Goal: Information Seeking & Learning: Learn about a topic

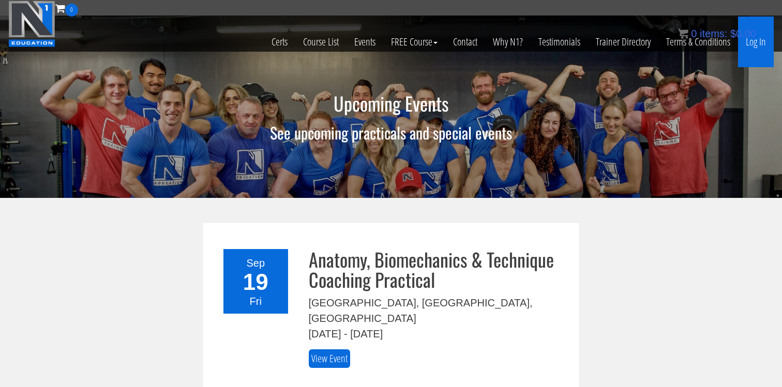
click at [750, 44] on link "Log In" at bounding box center [756, 42] width 36 height 51
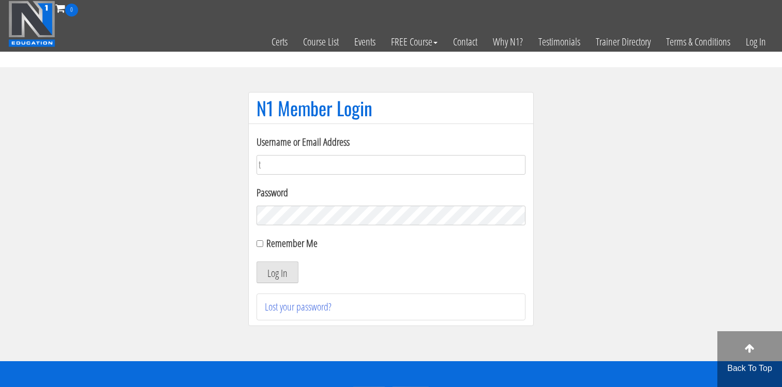
type input "[EMAIL_ADDRESS][DOMAIN_NAME]"
click at [261, 244] on input "Remember Me" at bounding box center [259, 243] width 7 height 7
checkbox input "true"
click at [256, 262] on button "Log In" at bounding box center [277, 273] width 42 height 22
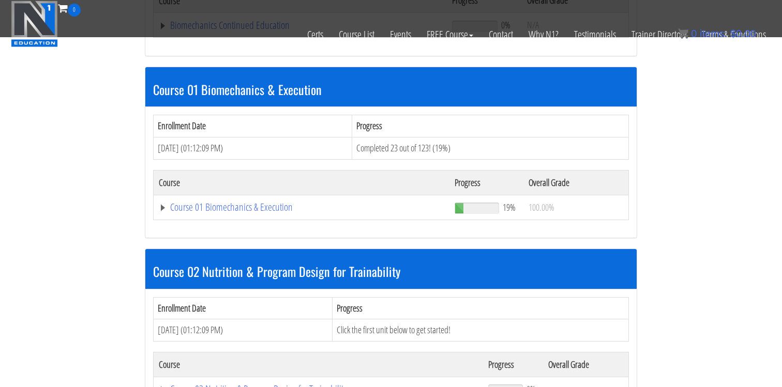
scroll to position [269, 0]
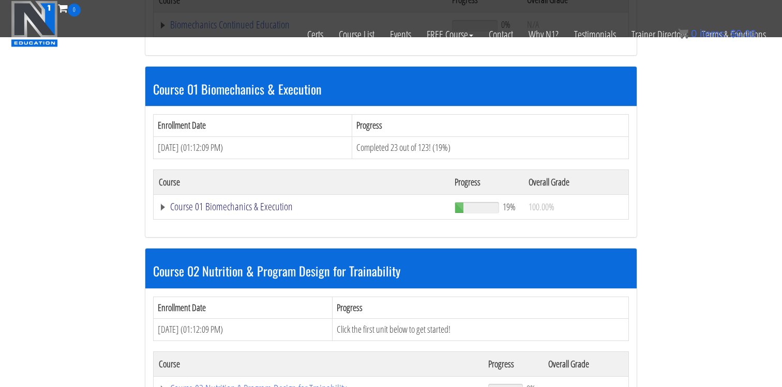
click at [246, 30] on link "Course 01 Biomechanics & Execution" at bounding box center [300, 25] width 283 height 10
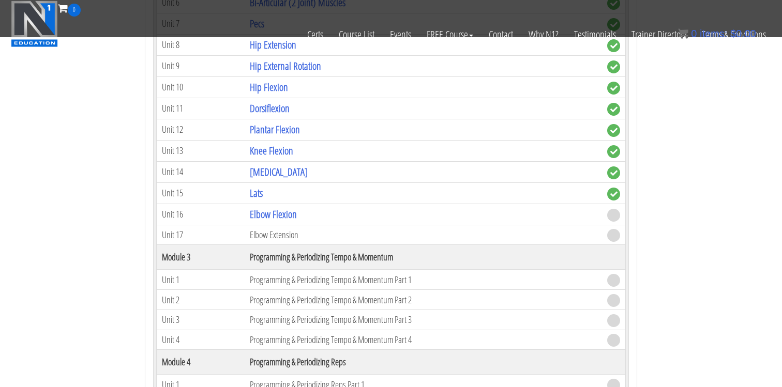
scroll to position [843, 0]
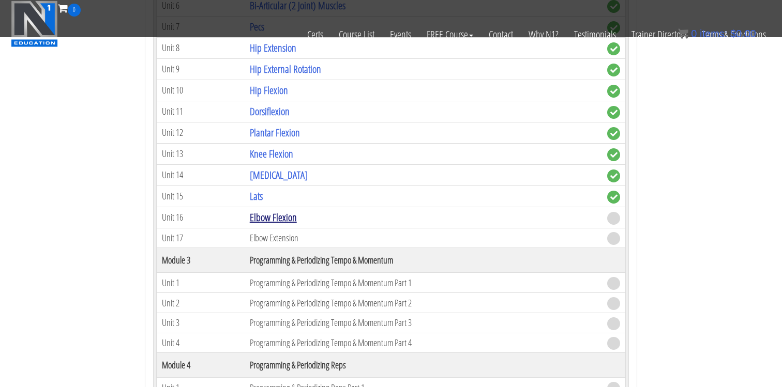
click at [257, 218] on link "Elbow Flexion" at bounding box center [273, 217] width 47 height 14
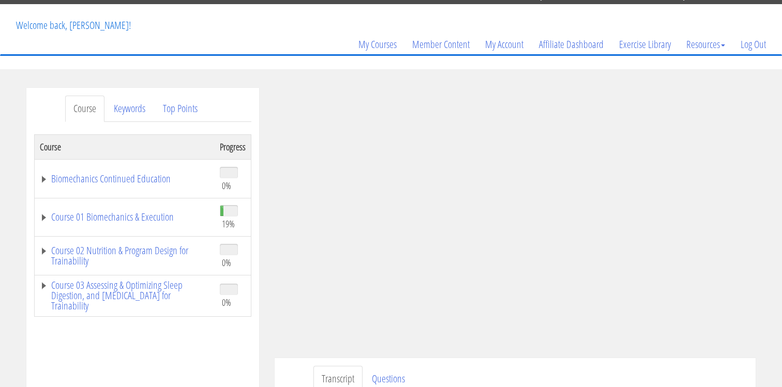
scroll to position [71, 0]
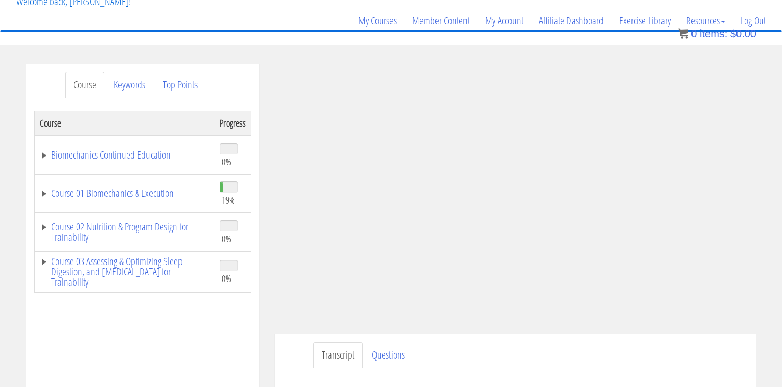
click at [589, 360] on ul "Transcript Questions" at bounding box center [530, 355] width 434 height 26
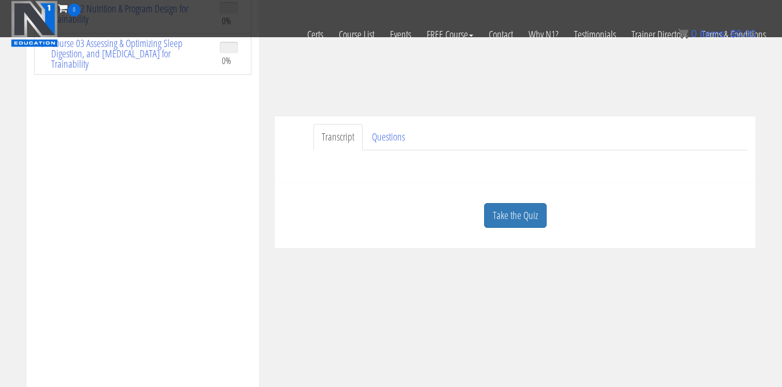
scroll to position [226, 0]
click at [527, 217] on link "Take the Quiz" at bounding box center [515, 214] width 63 height 25
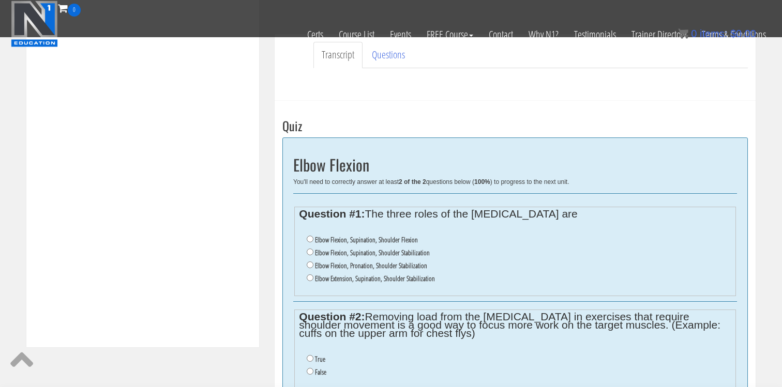
scroll to position [308, 0]
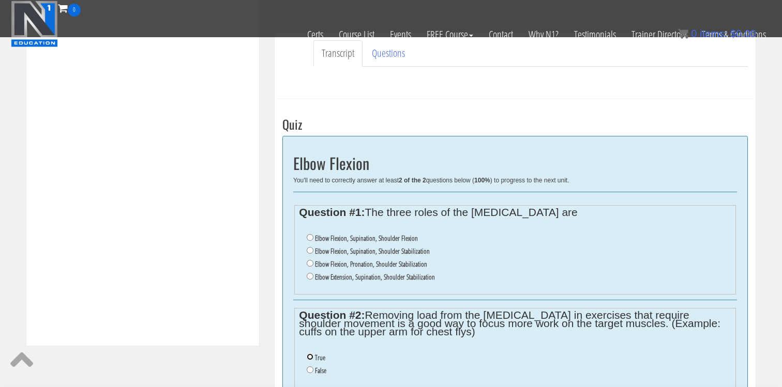
click at [312, 357] on input "True" at bounding box center [310, 357] width 7 height 7
radio input "true"
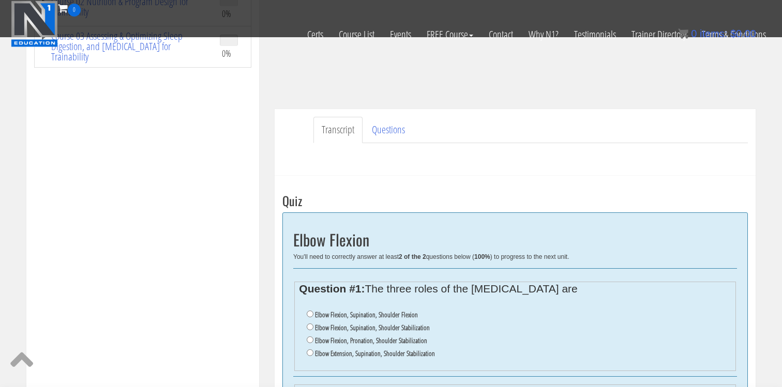
scroll to position [239, 0]
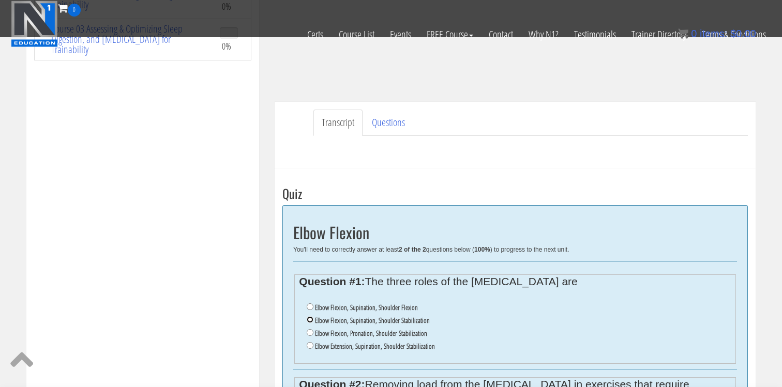
click at [310, 320] on input "Elbow Flexion, Supination, Shoulder Stabilization" at bounding box center [310, 319] width 7 height 7
radio input "true"
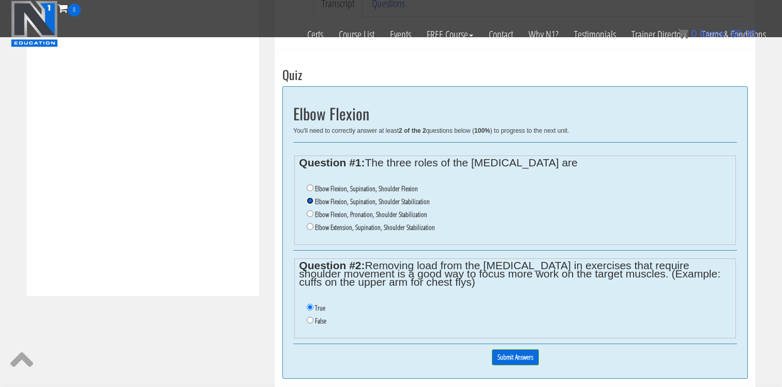
scroll to position [357, 0]
click at [504, 361] on input "Submit Answers" at bounding box center [515, 359] width 47 height 16
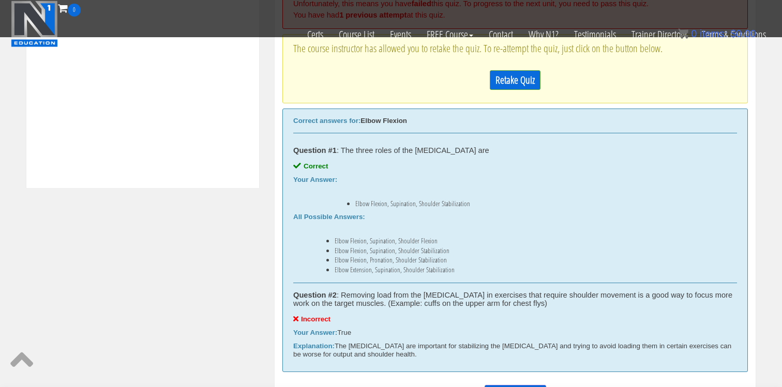
scroll to position [463, 0]
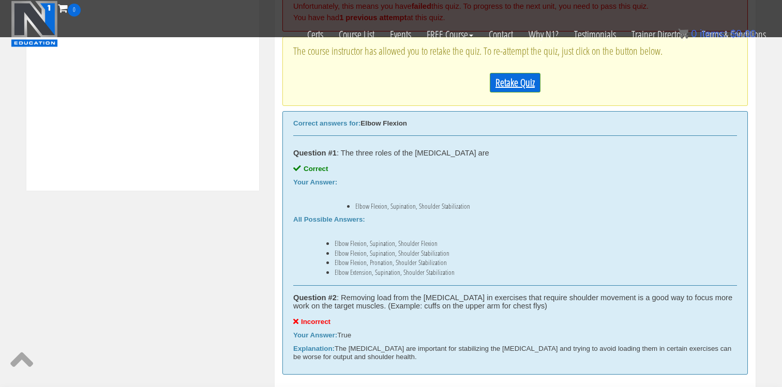
click at [519, 87] on link "Retake Quiz" at bounding box center [515, 83] width 51 height 20
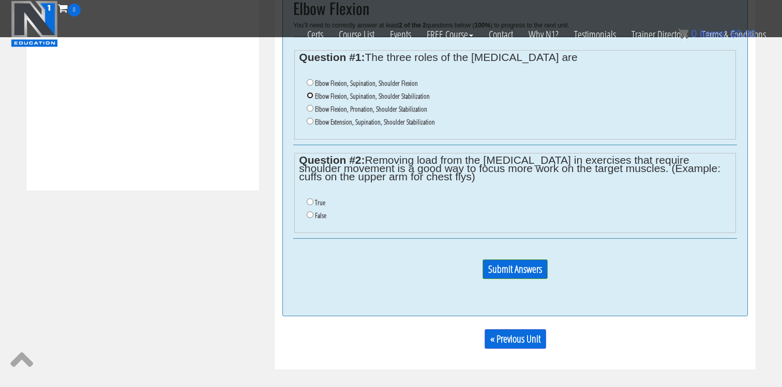
click at [311, 97] on input "Elbow Flexion, Supination, Shoulder Stabilization" at bounding box center [310, 95] width 7 height 7
radio input "true"
click at [313, 216] on li "False" at bounding box center [519, 215] width 424 height 13
click at [311, 214] on input "False" at bounding box center [310, 214] width 7 height 7
radio input "true"
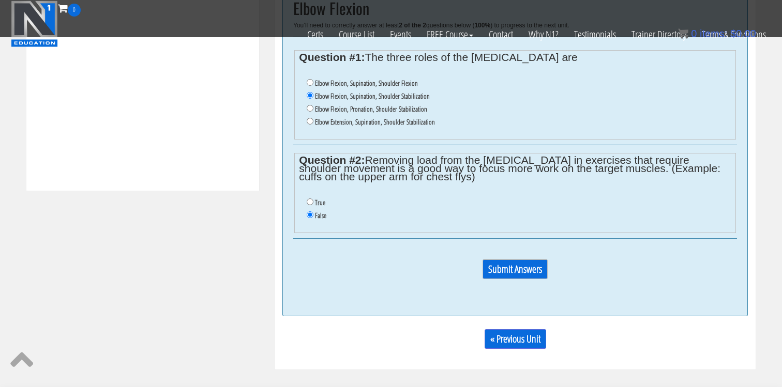
click at [508, 271] on input "Submit Answers" at bounding box center [514, 270] width 65 height 20
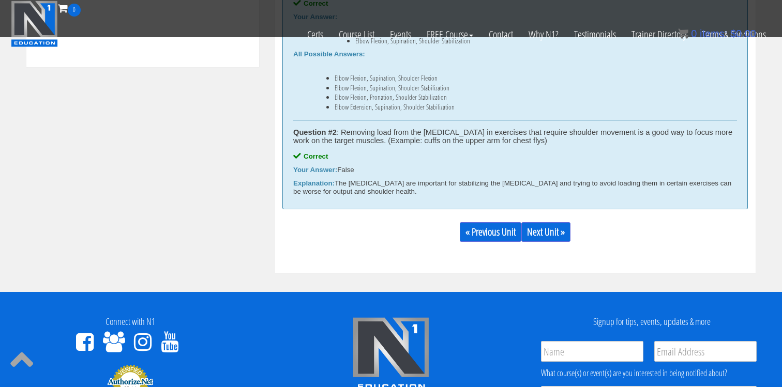
scroll to position [595, 0]
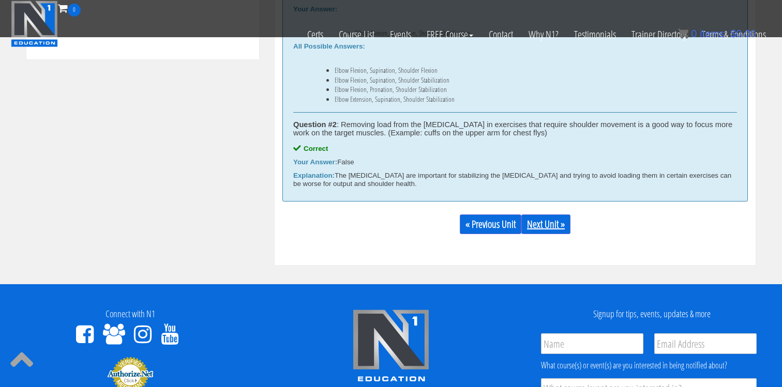
click at [553, 234] on link "Next Unit »" at bounding box center [545, 225] width 49 height 20
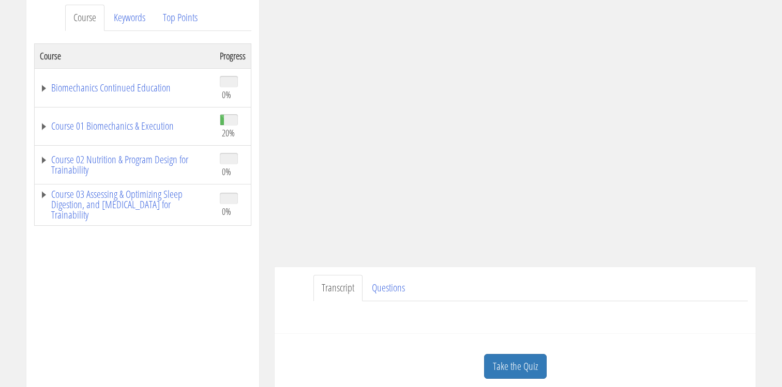
scroll to position [140, 0]
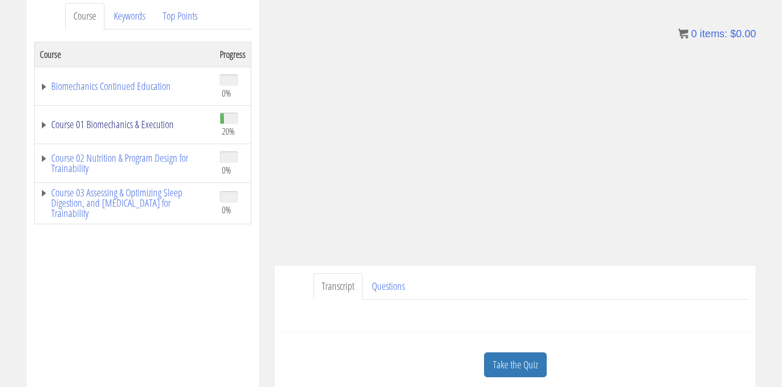
click at [97, 123] on link "Course 01 Biomechanics & Execution" at bounding box center [125, 124] width 170 height 10
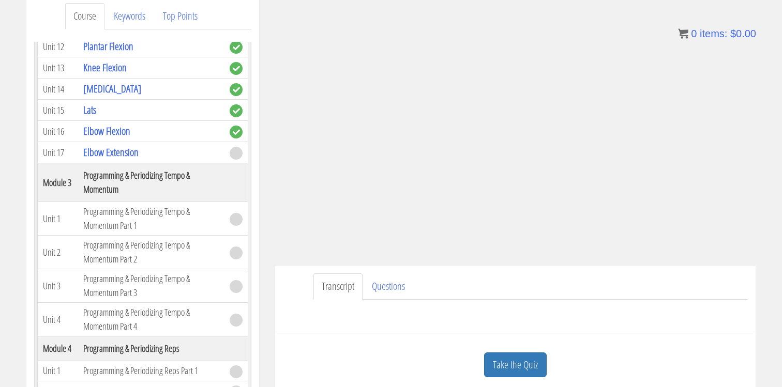
scroll to position [587, 0]
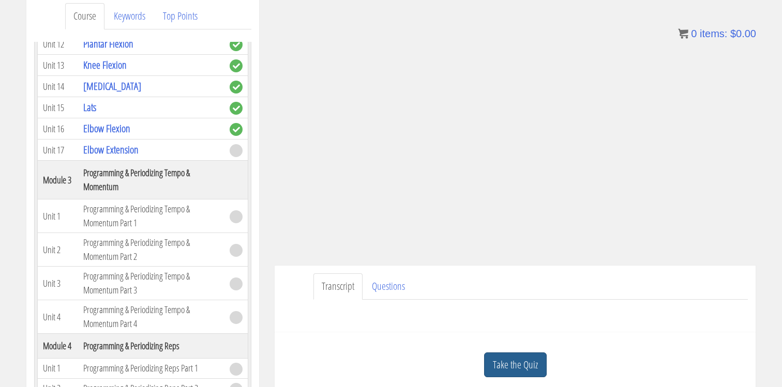
click at [510, 368] on link "Take the Quiz" at bounding box center [515, 365] width 63 height 25
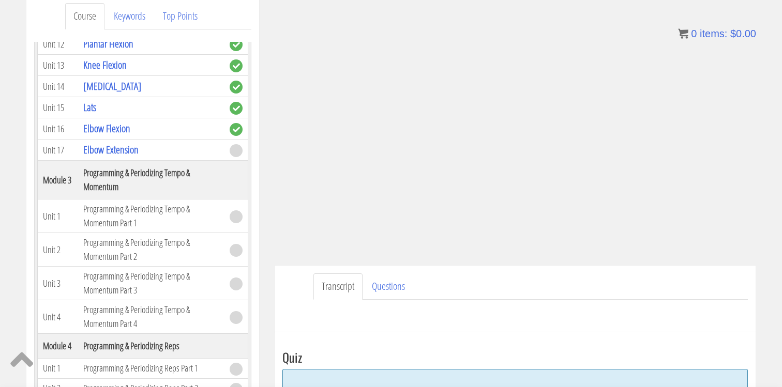
click at [509, 310] on div "Have a question on this unit? Please submit it here: Name * First Last Email * *" at bounding box center [514, 312] width 465 height 25
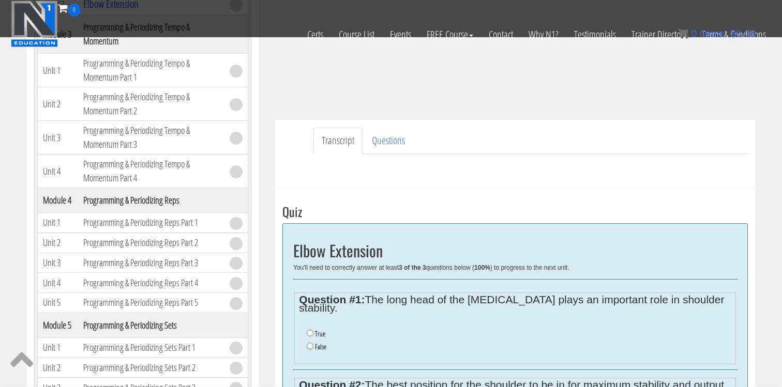
scroll to position [218, 0]
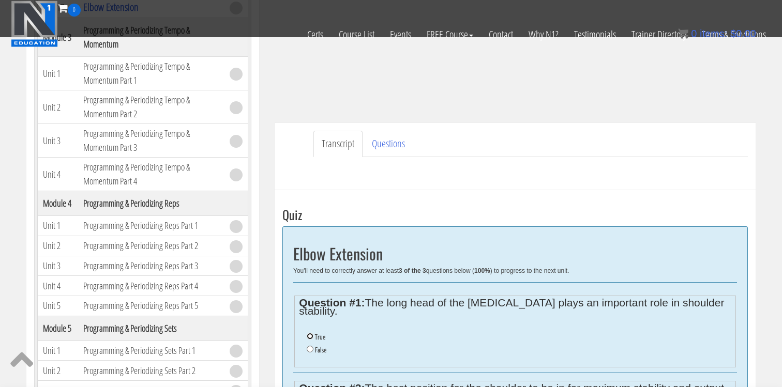
click at [311, 333] on input "True" at bounding box center [310, 336] width 7 height 7
radio input "true"
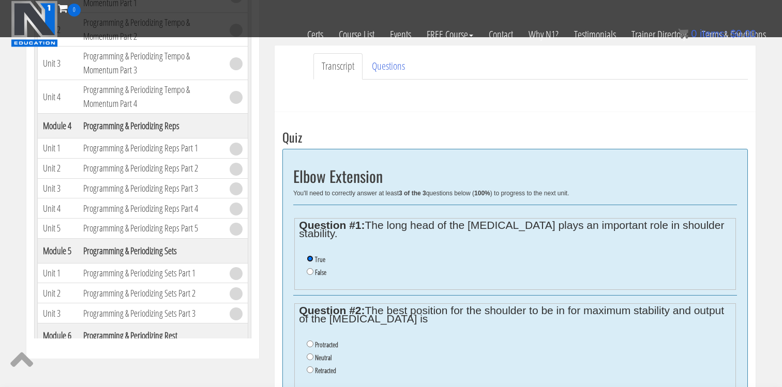
scroll to position [294, 0]
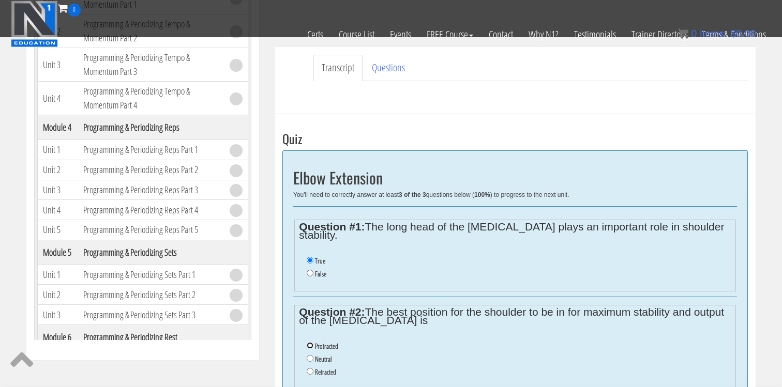
click at [312, 342] on input "Protracted" at bounding box center [310, 345] width 7 height 7
radio input "true"
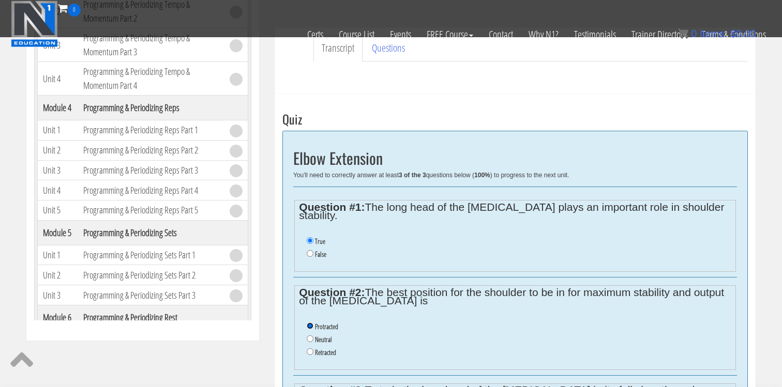
scroll to position [312, 0]
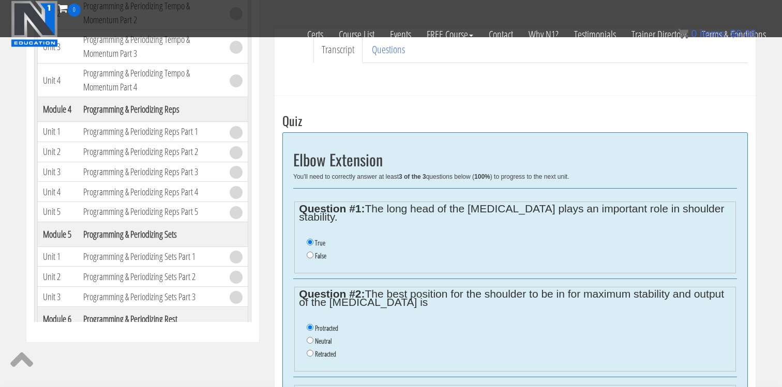
click at [316, 337] on label "Neutral" at bounding box center [323, 341] width 17 height 8
click at [313, 337] on input "Neutral" at bounding box center [310, 340] width 7 height 7
radio input "true"
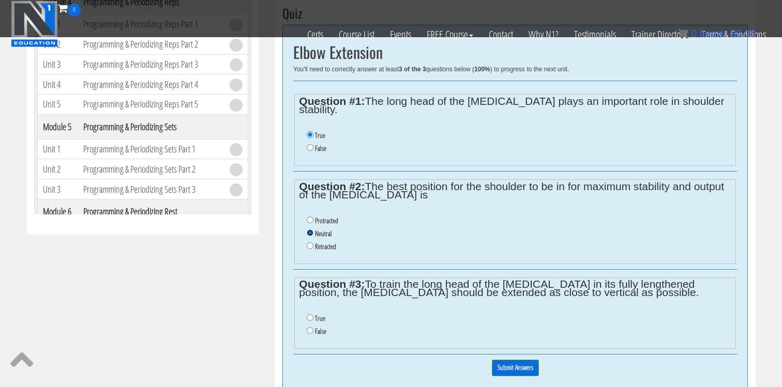
scroll to position [422, 0]
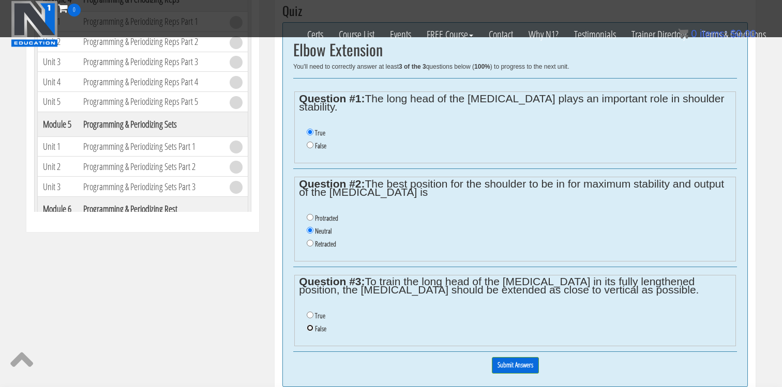
click at [313, 325] on input "False" at bounding box center [310, 328] width 7 height 7
radio input "true"
click at [524, 357] on input "Submit Answers" at bounding box center [515, 365] width 47 height 16
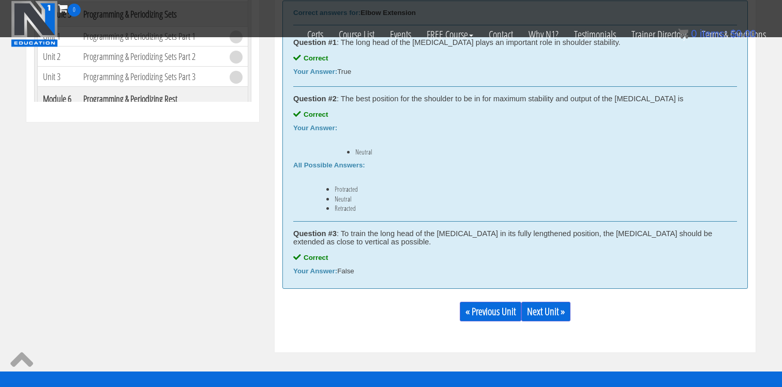
scroll to position [531, 0]
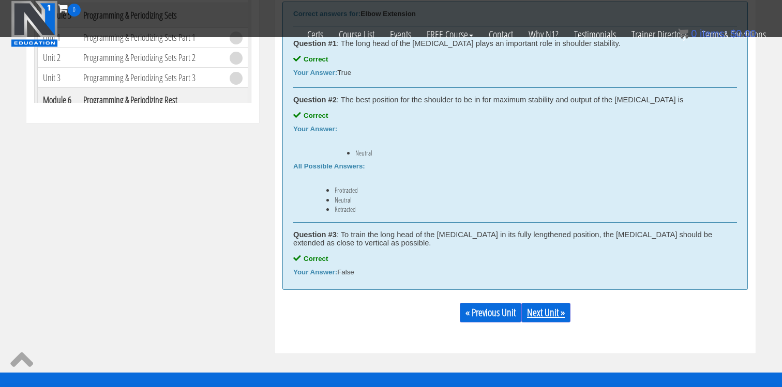
click at [541, 316] on link "Next Unit »" at bounding box center [545, 313] width 49 height 20
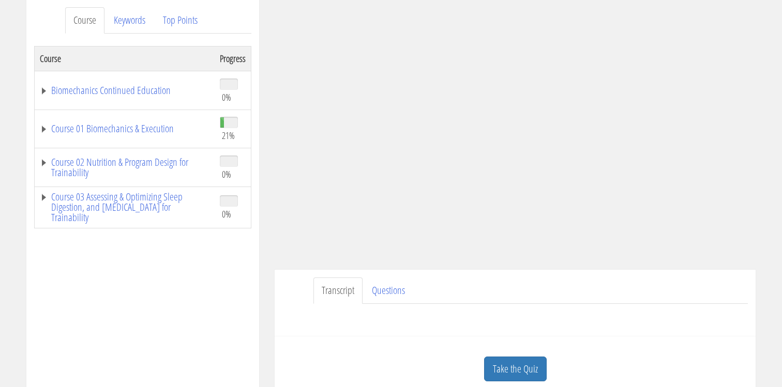
scroll to position [158, 0]
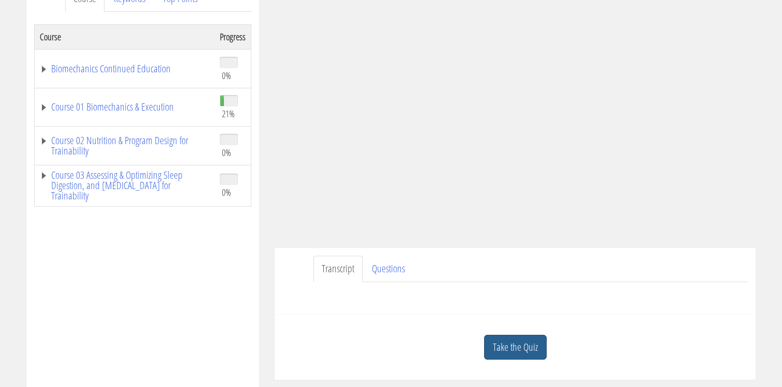
click at [520, 345] on link "Take the Quiz" at bounding box center [515, 347] width 63 height 25
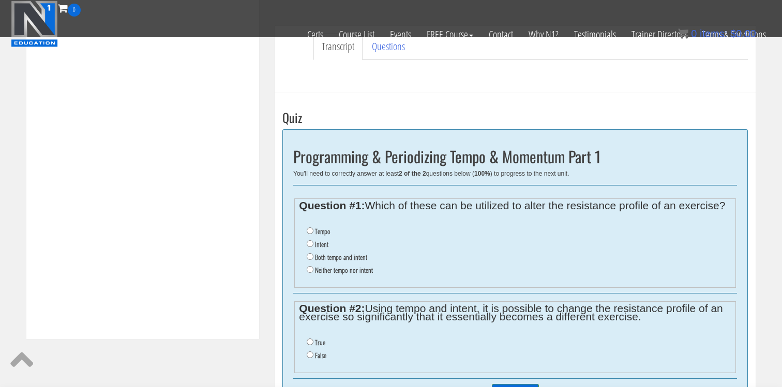
scroll to position [322, 0]
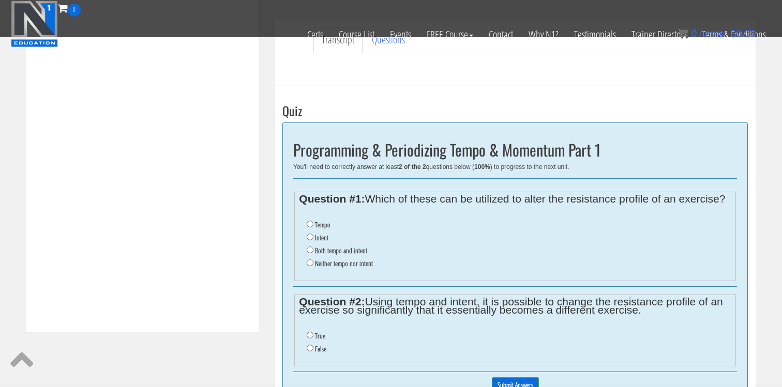
click at [334, 253] on label "Both tempo and intent" at bounding box center [341, 251] width 52 height 8
click at [313, 253] on input "Both tempo and intent" at bounding box center [310, 250] width 7 height 7
radio input "true"
click at [310, 332] on input "True" at bounding box center [310, 335] width 7 height 7
radio input "true"
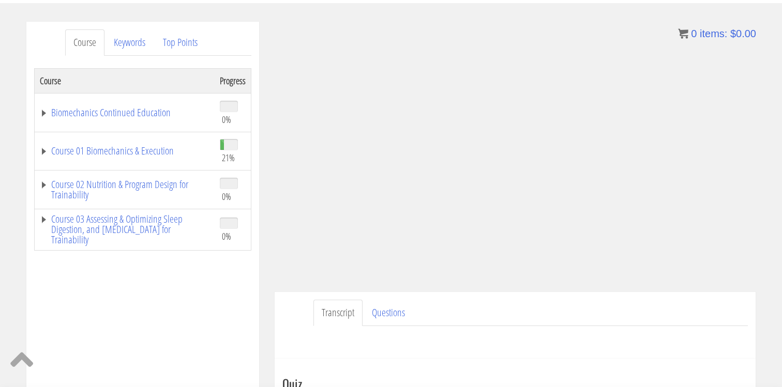
scroll to position [109, 0]
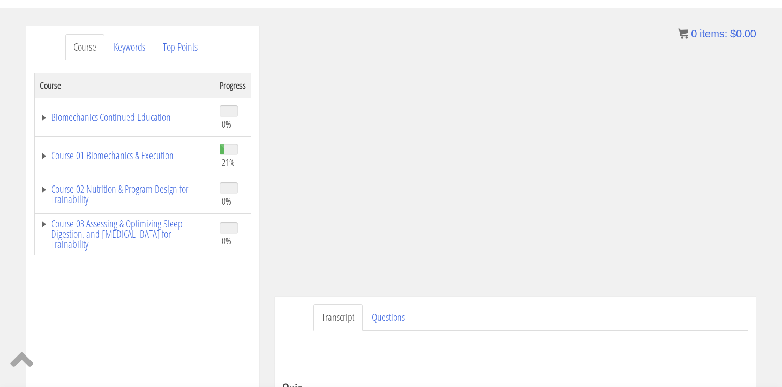
click at [565, 310] on ul "Transcript Questions" at bounding box center [530, 318] width 434 height 26
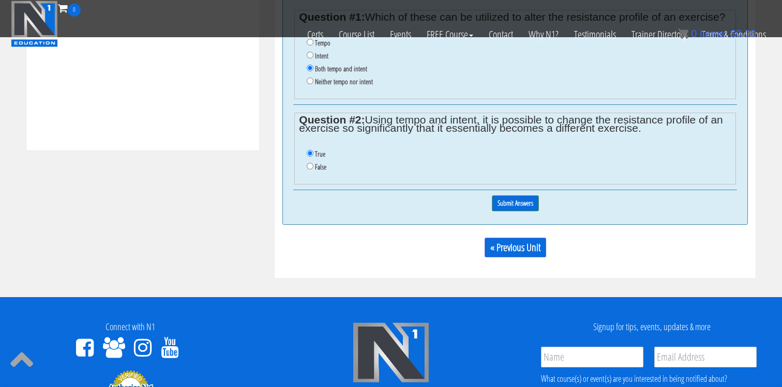
scroll to position [503, 0]
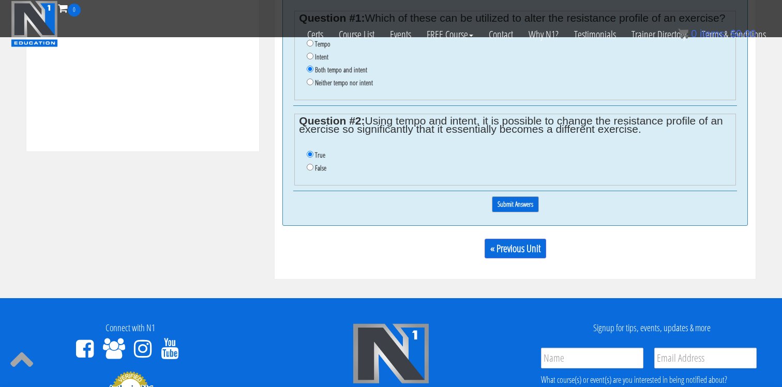
click at [510, 208] on input "Submit Answers" at bounding box center [515, 204] width 47 height 16
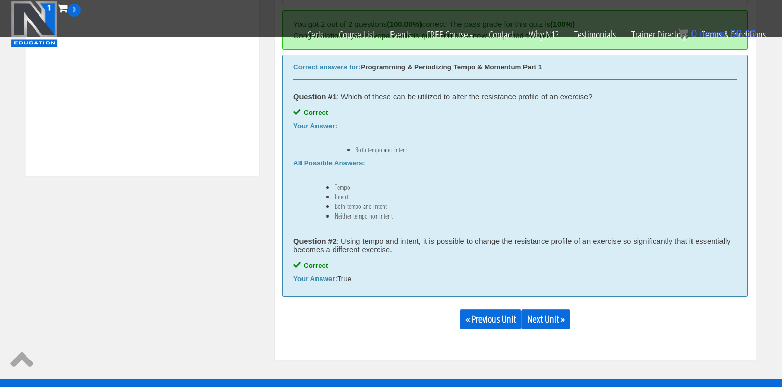
scroll to position [483, 0]
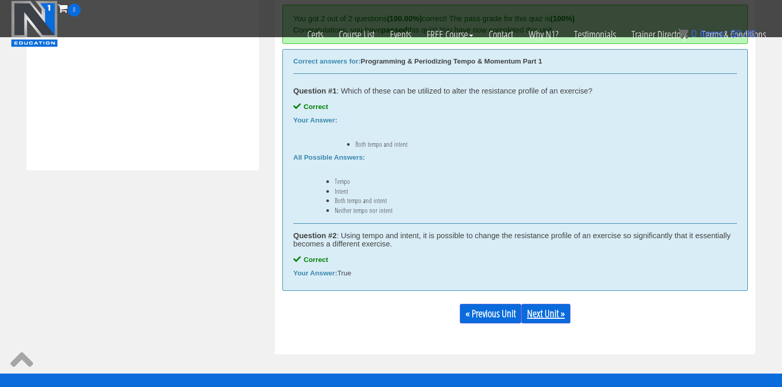
click at [544, 313] on link "Next Unit »" at bounding box center [545, 314] width 49 height 20
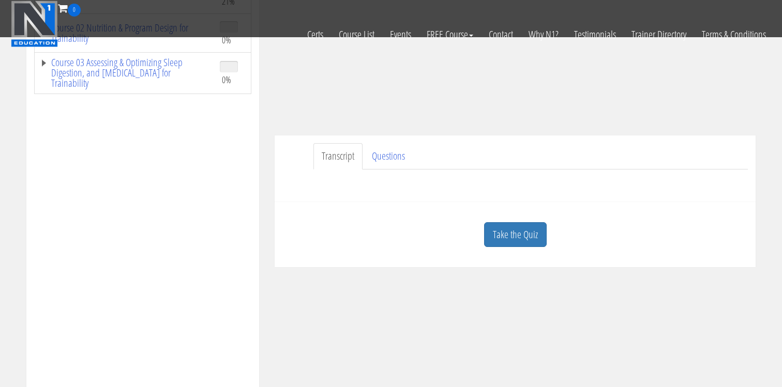
scroll to position [209, 0]
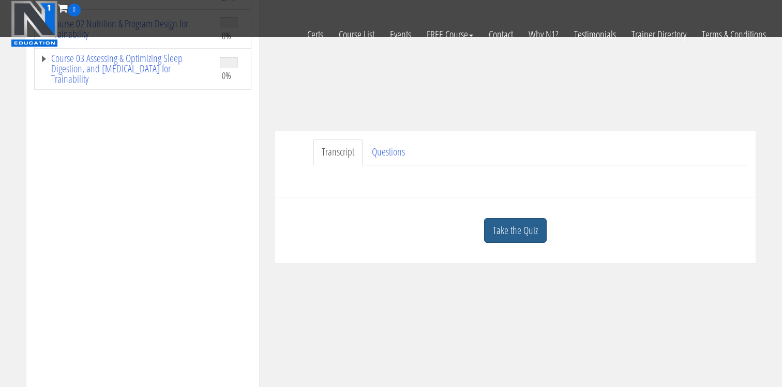
click at [510, 236] on link "Take the Quiz" at bounding box center [515, 230] width 63 height 25
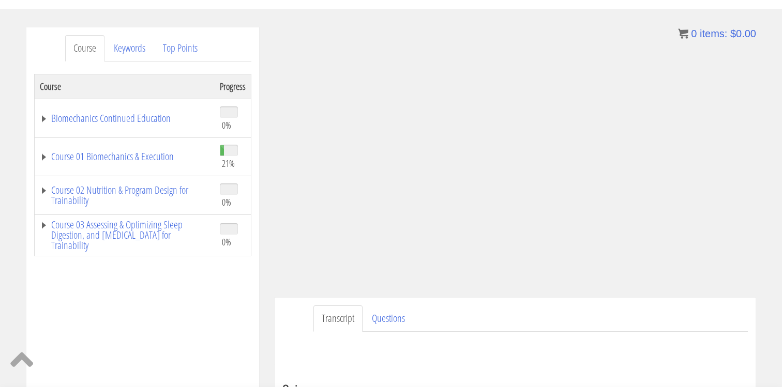
scroll to position [103, 0]
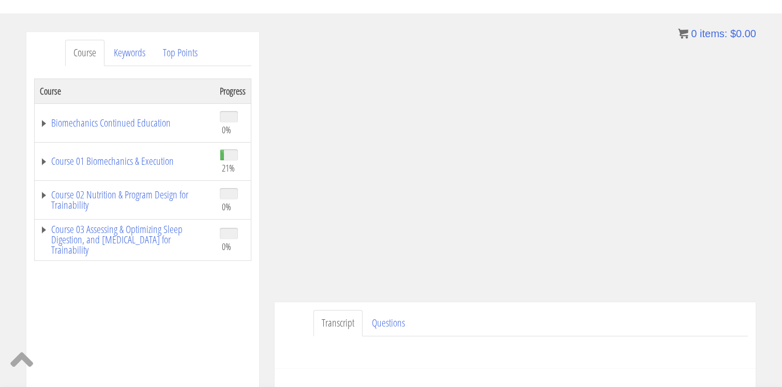
click at [604, 317] on ul "Transcript Questions" at bounding box center [530, 323] width 434 height 26
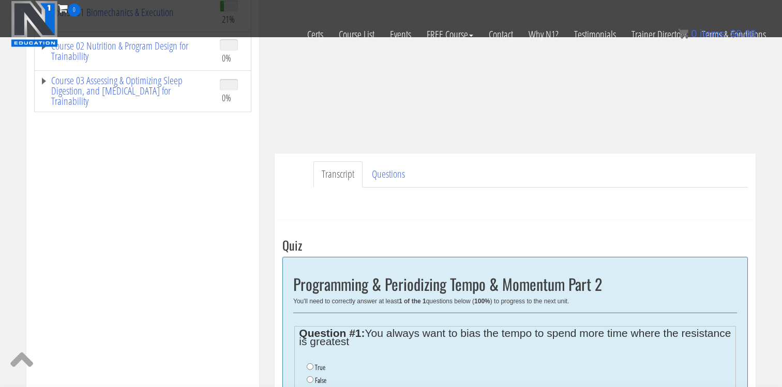
scroll to position [230, 0]
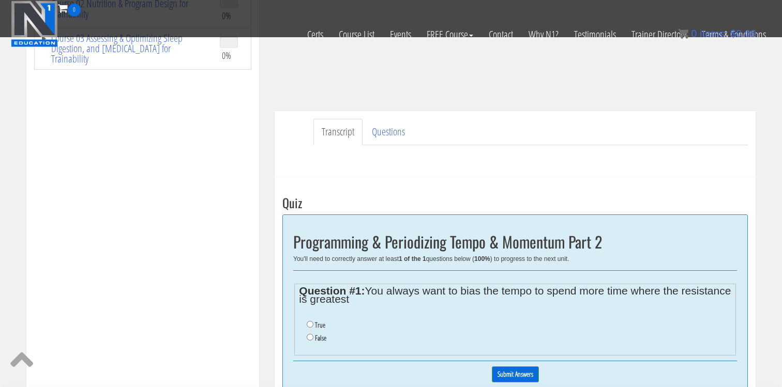
click at [317, 326] on label "True" at bounding box center [320, 325] width 10 height 8
click at [313, 326] on input "True" at bounding box center [310, 324] width 7 height 7
radio input "true"
click at [510, 371] on input "Submit Answers" at bounding box center [515, 375] width 47 height 16
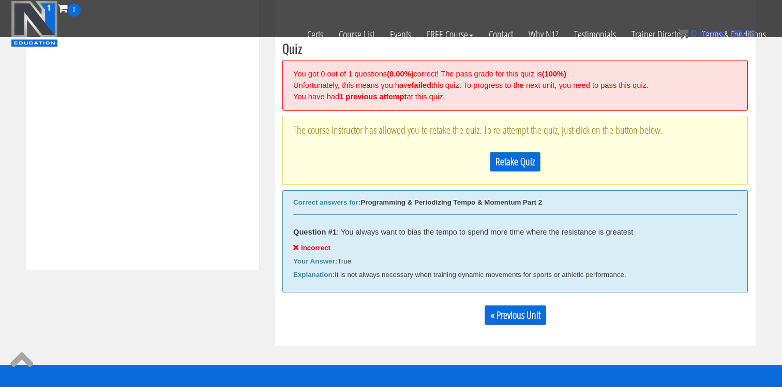
scroll to position [392, 0]
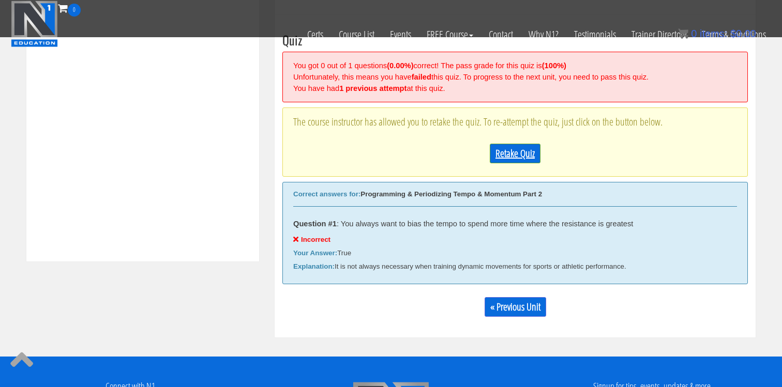
click at [498, 153] on link "Retake Quiz" at bounding box center [515, 154] width 51 height 20
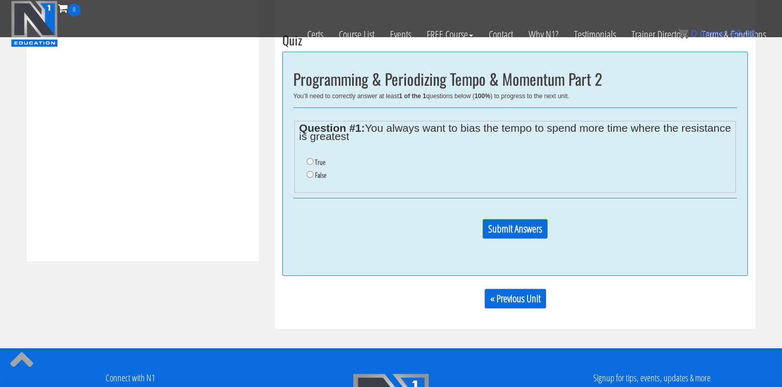
click at [316, 177] on label "False" at bounding box center [320, 175] width 11 height 8
click at [313, 177] on input "False" at bounding box center [310, 174] width 7 height 7
radio input "true"
click at [316, 177] on label "False" at bounding box center [320, 175] width 11 height 8
click at [313, 177] on input "False" at bounding box center [310, 174] width 7 height 7
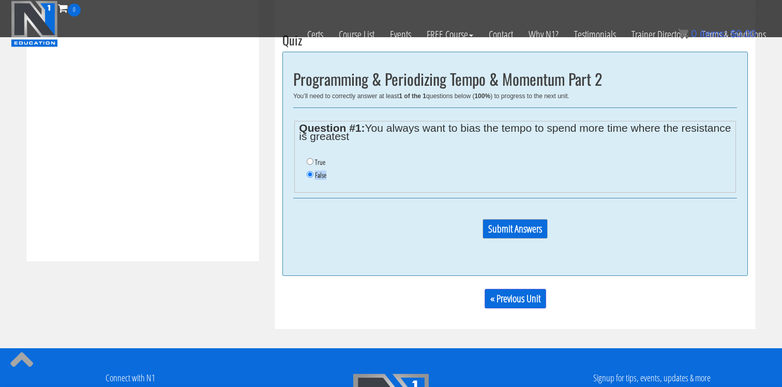
click at [502, 226] on input "Submit Answers" at bounding box center [514, 229] width 65 height 20
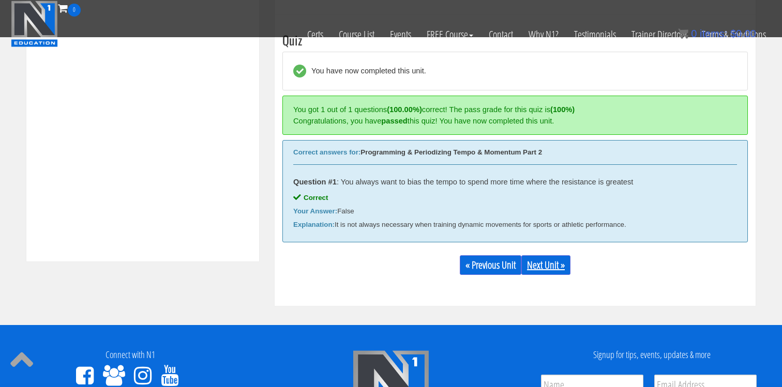
click at [536, 265] on link "Next Unit »" at bounding box center [545, 265] width 49 height 20
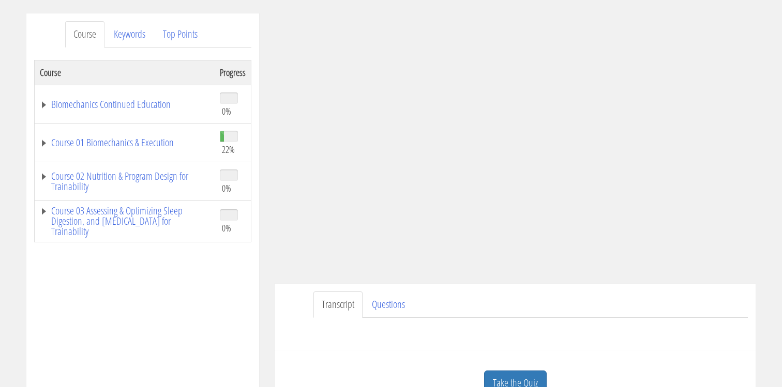
scroll to position [135, 0]
